Goal: Task Accomplishment & Management: Manage account settings

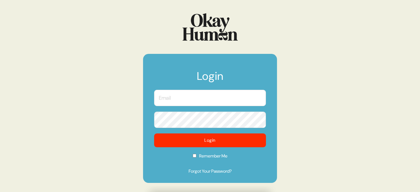
click at [193, 104] on input "text" at bounding box center [210, 98] width 112 height 16
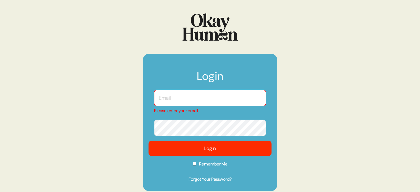
click at [190, 142] on button "Login" at bounding box center [210, 148] width 123 height 15
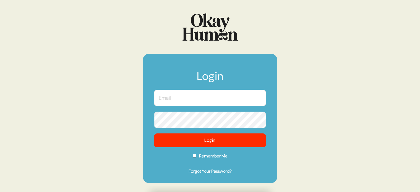
click at [217, 98] on input "text" at bounding box center [210, 98] width 112 height 16
click at [0, 192] on com-1password-button at bounding box center [0, 192] width 0 height 0
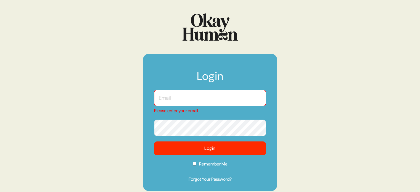
click at [220, 100] on input "text" at bounding box center [210, 98] width 112 height 16
type input "[EMAIL_ADDRESS][DOMAIN_NAME]"
checkbox input "true"
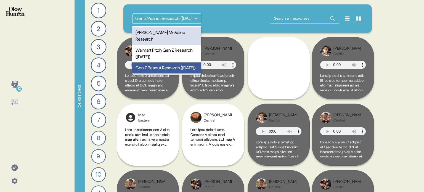
click at [197, 20] on icon at bounding box center [196, 19] width 6 height 6
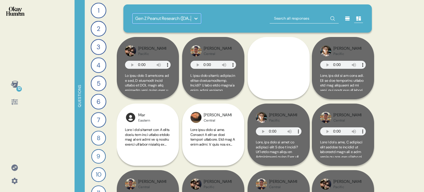
click at [195, 15] on div at bounding box center [196, 19] width 10 height 10
click at [196, 21] on icon at bounding box center [196, 19] width 6 height 6
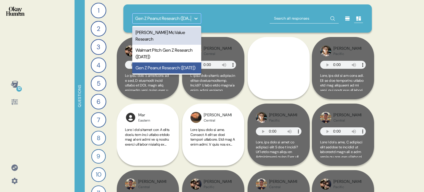
click at [199, 17] on div at bounding box center [196, 19] width 10 height 10
